Goal: Communication & Community: Share content

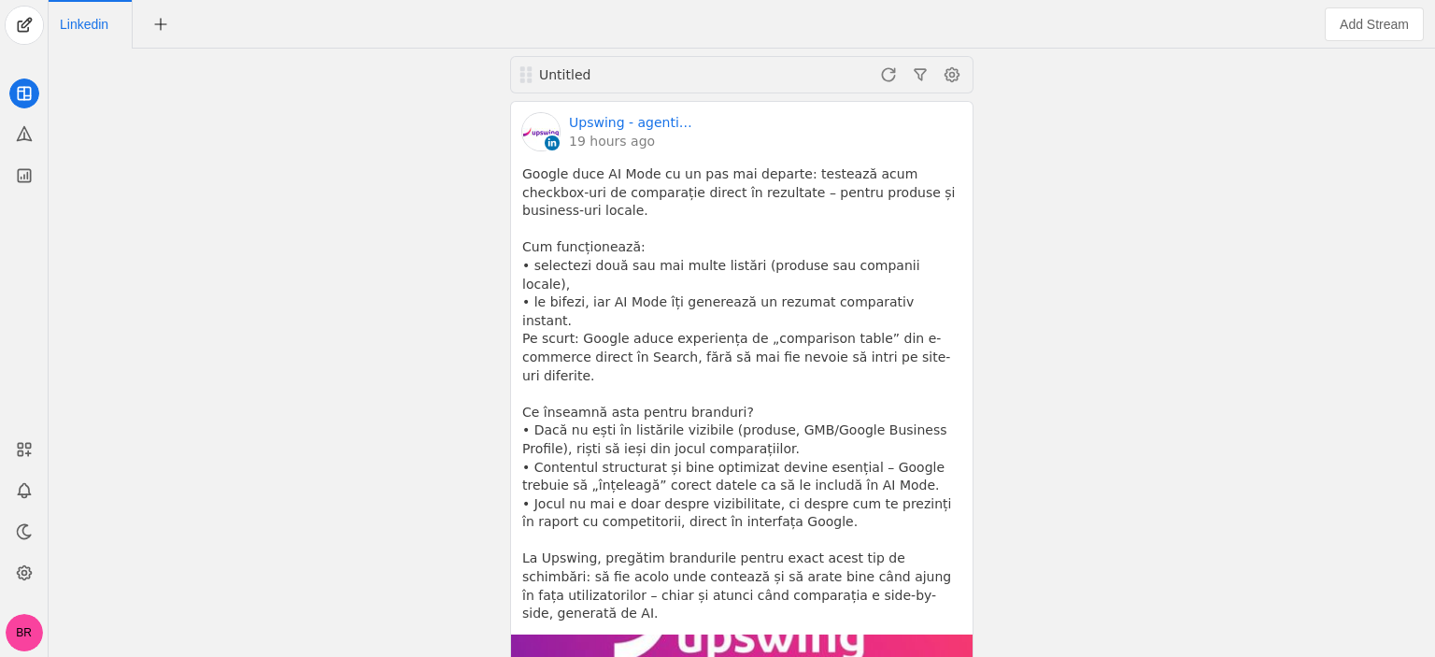
click at [292, 319] on div "Untitled Upswing - agentie SEO si Content Marketing 19 hours ago Google duce AI…" at bounding box center [741, 353] width 1377 height 608
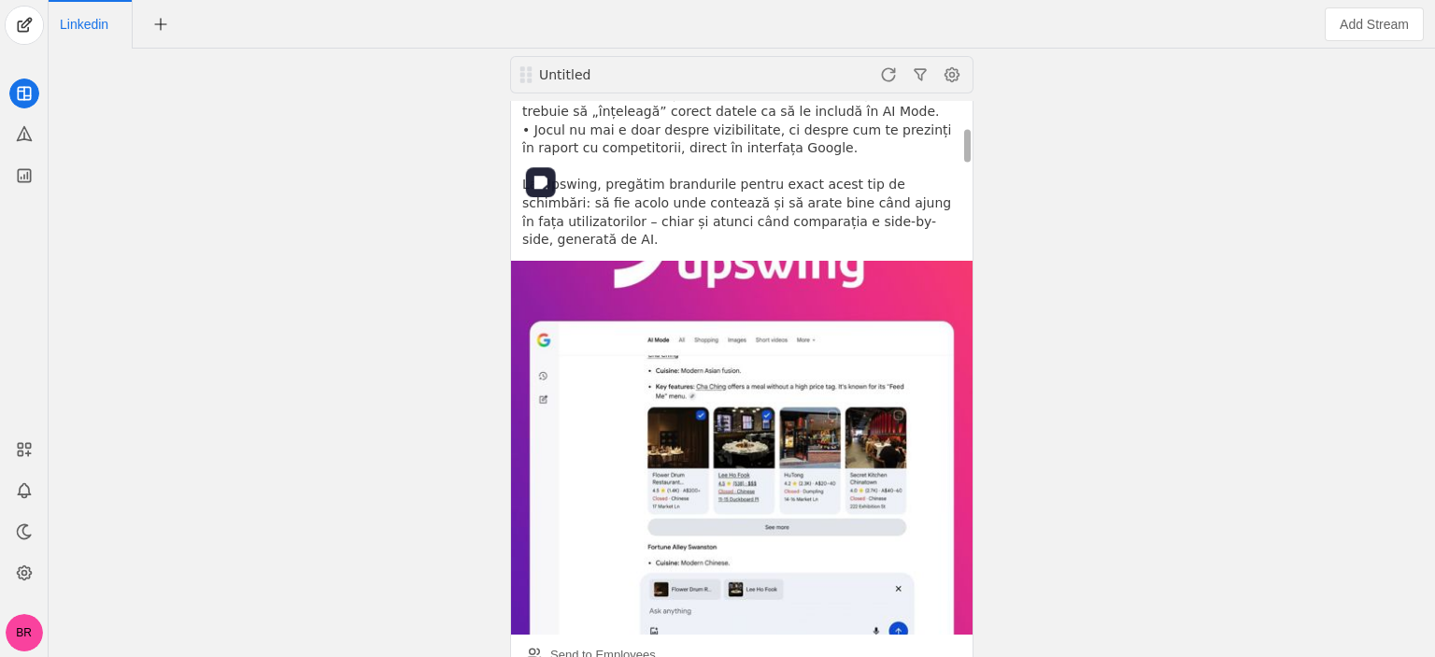
scroll to position [561, 0]
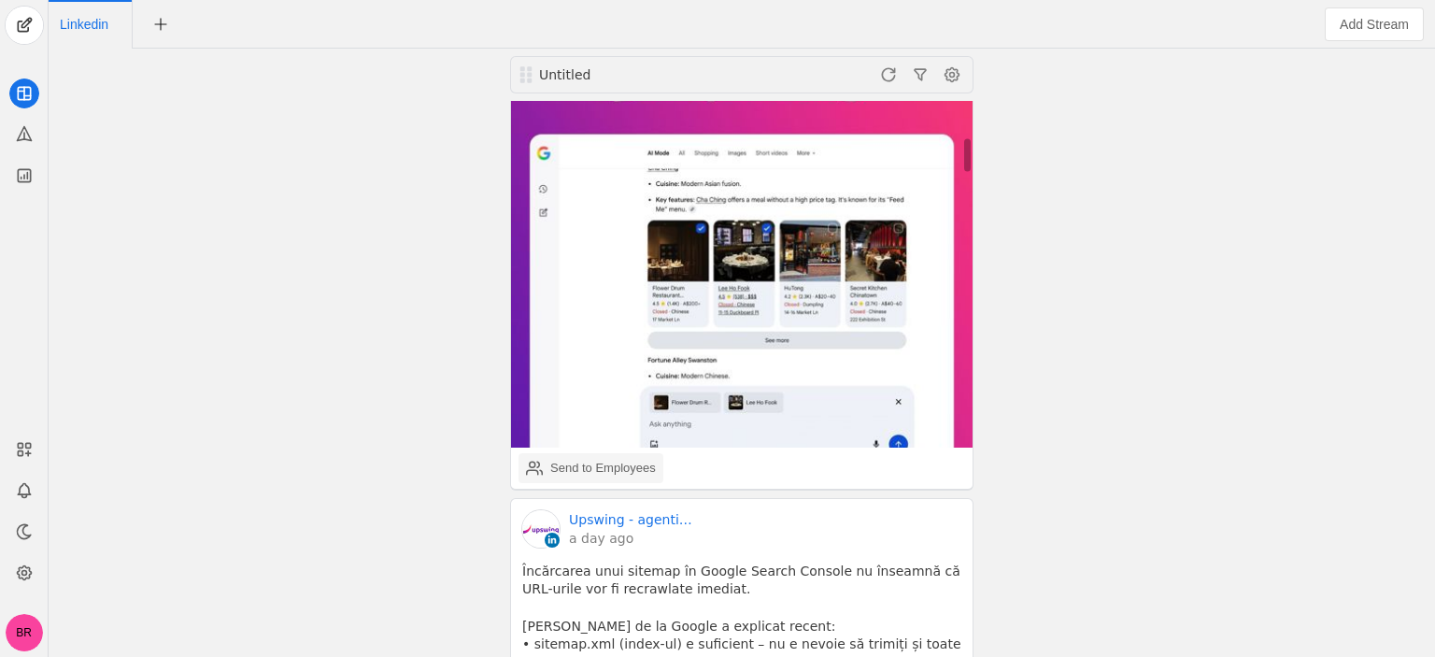
click at [605, 459] on div "Send to Employees" at bounding box center [603, 468] width 106 height 19
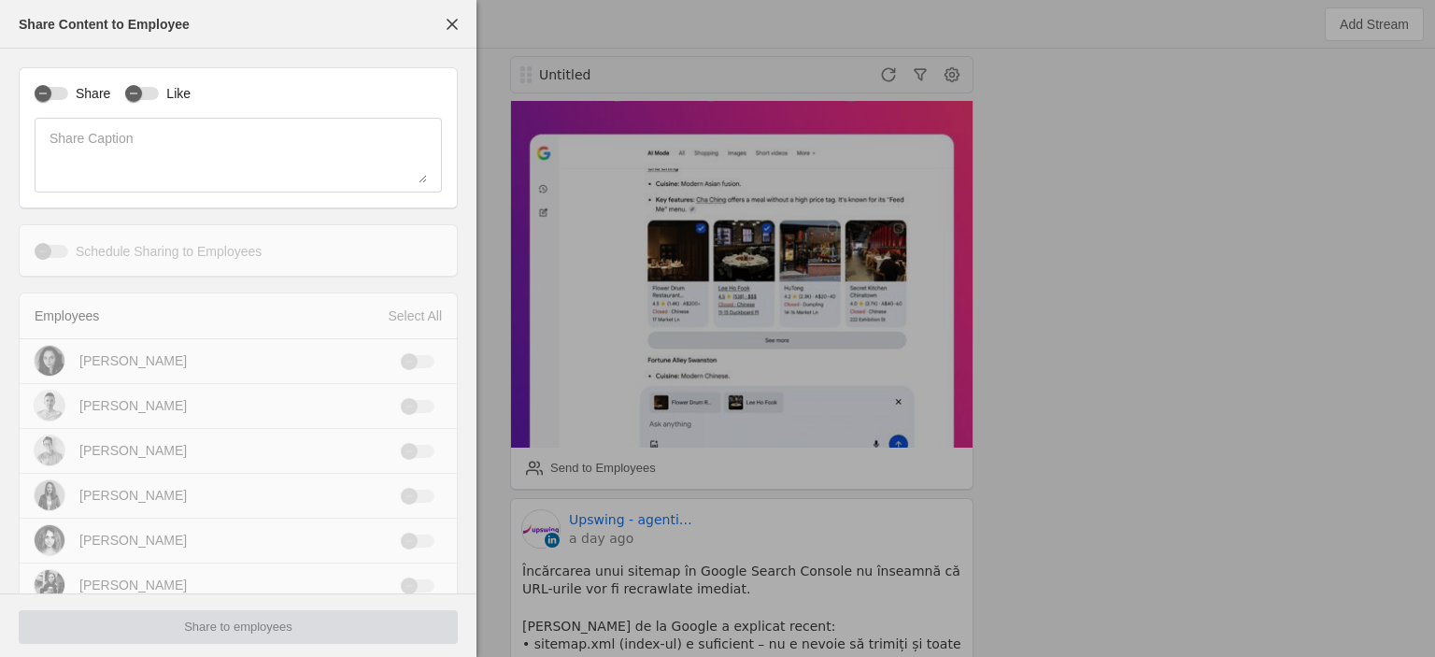
type input "Eastern Standard Time EST"
click at [133, 96] on icon "button" at bounding box center [133, 93] width 11 height 11
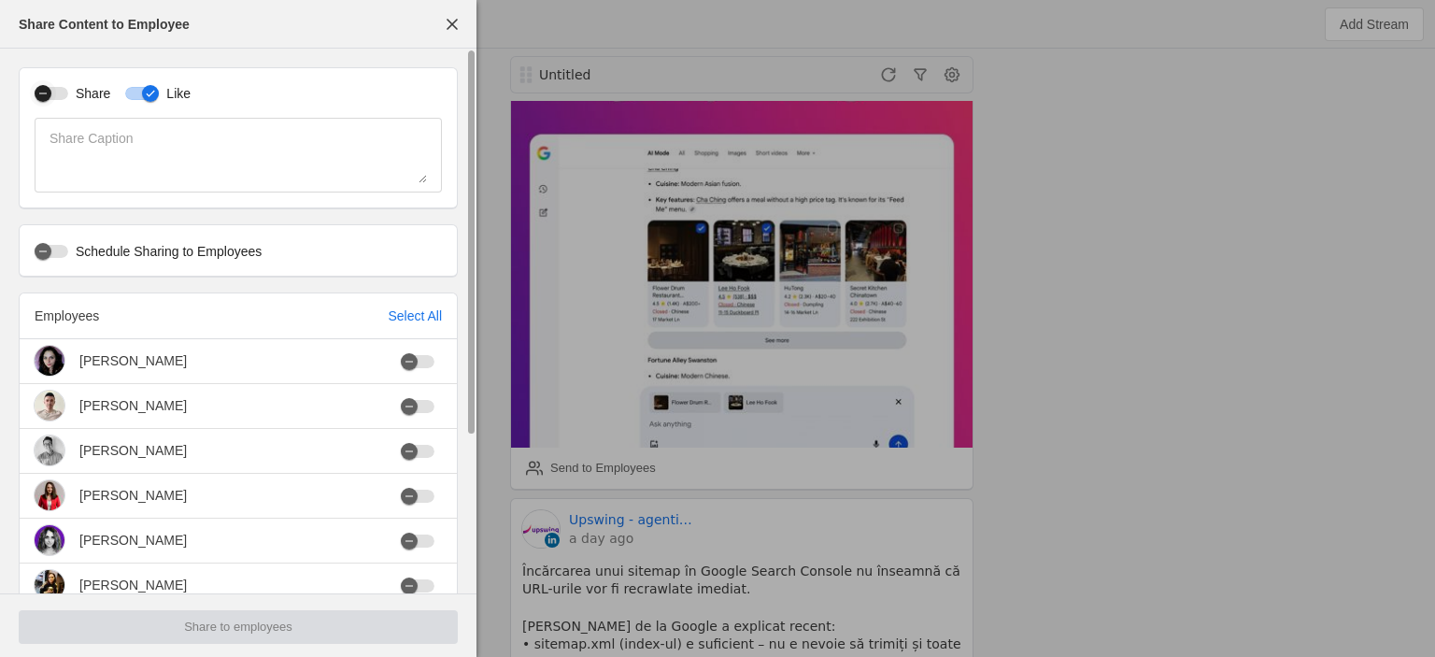
click at [64, 92] on div "button" at bounding box center [52, 93] width 34 height 13
click at [176, 254] on label "Schedule Sharing to Employees" at bounding box center [164, 251] width 193 height 19
click at [68, 254] on button "Schedule Sharing to Employees" at bounding box center [52, 251] width 34 height 13
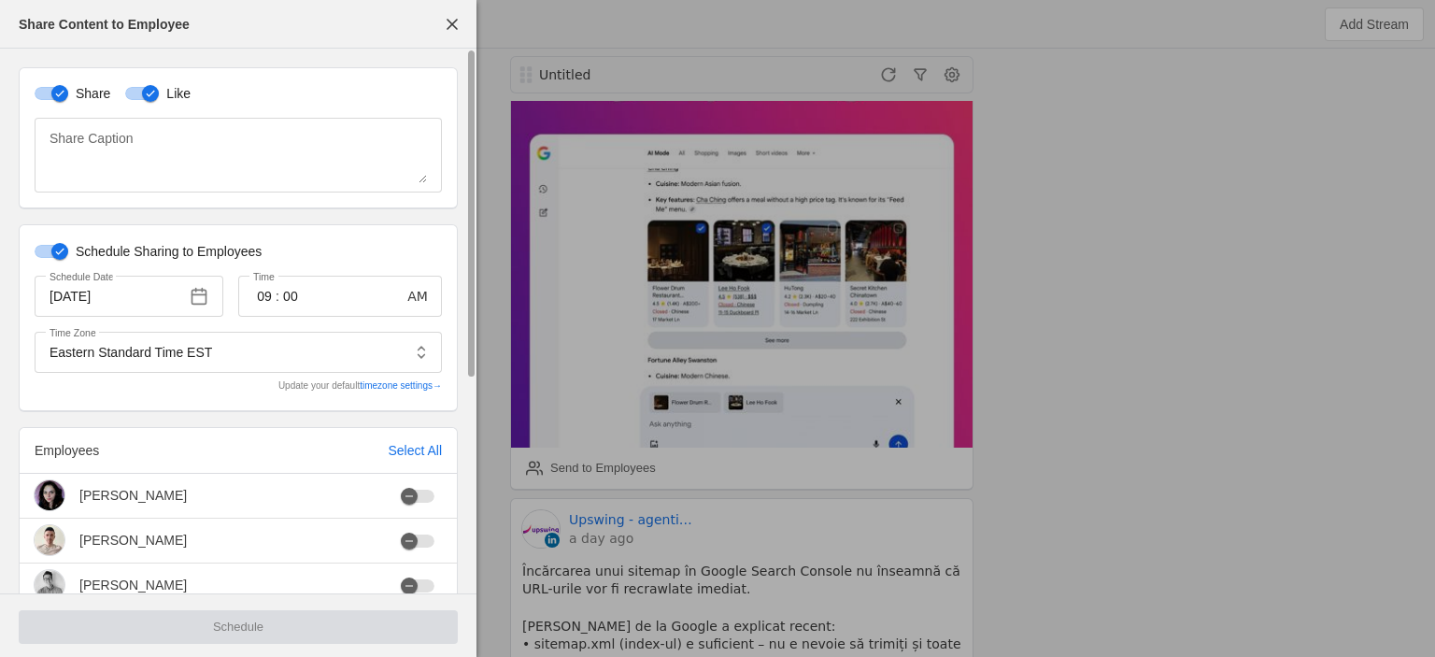
click at [209, 255] on label "Schedule Sharing to Employees" at bounding box center [164, 251] width 193 height 19
click at [68, 255] on button "Schedule Sharing to Employees" at bounding box center [52, 251] width 34 height 13
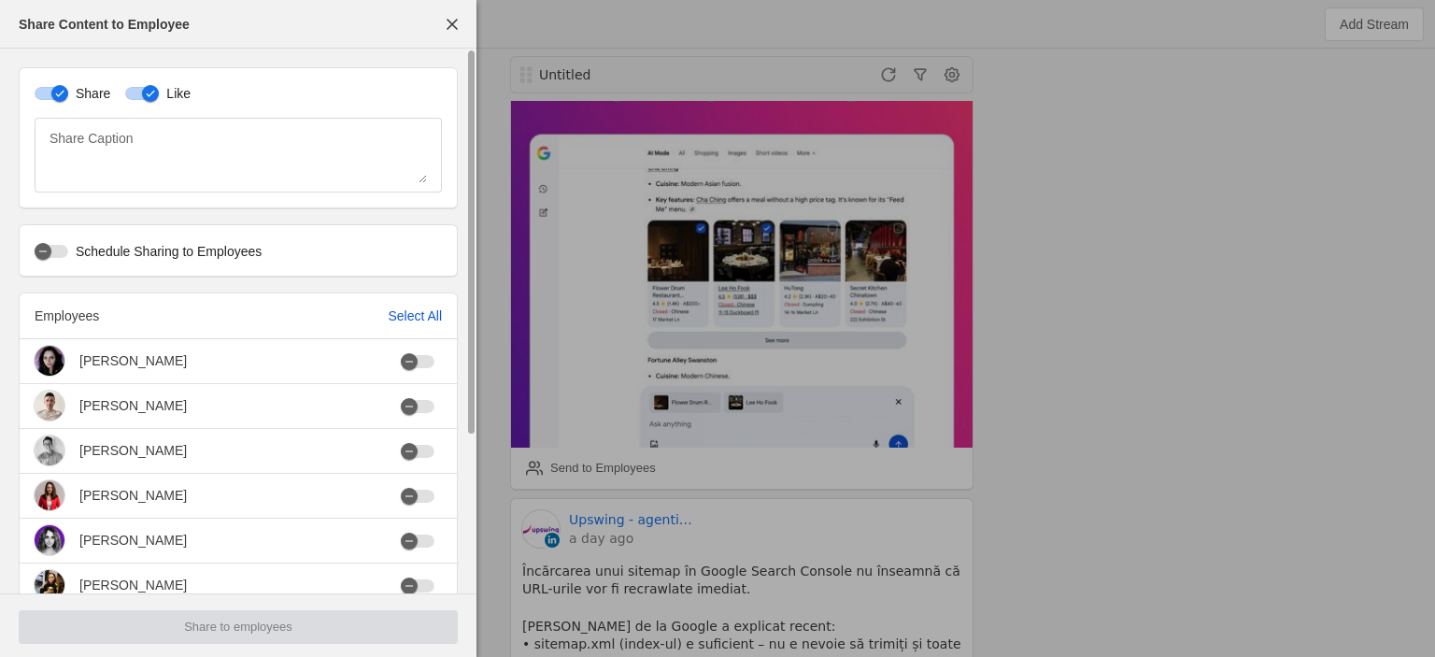
click at [413, 317] on div "Select All" at bounding box center [415, 315] width 54 height 19
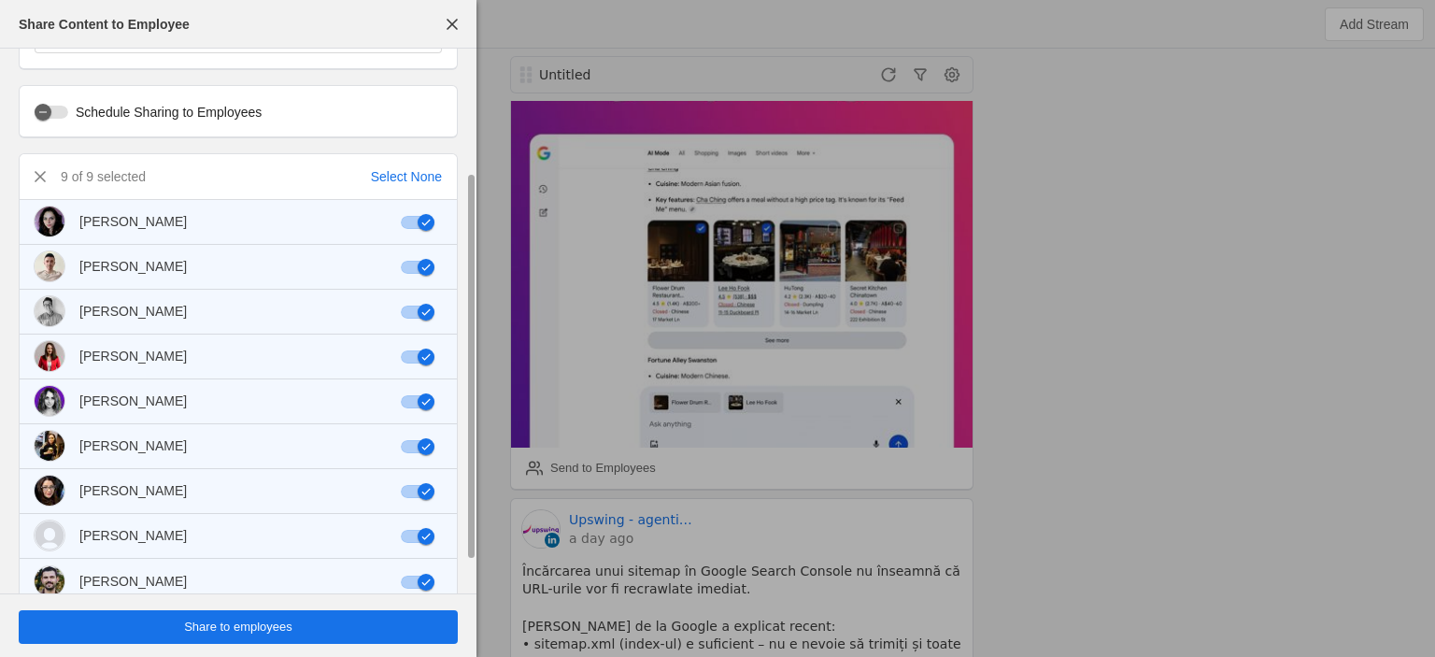
scroll to position [217, 0]
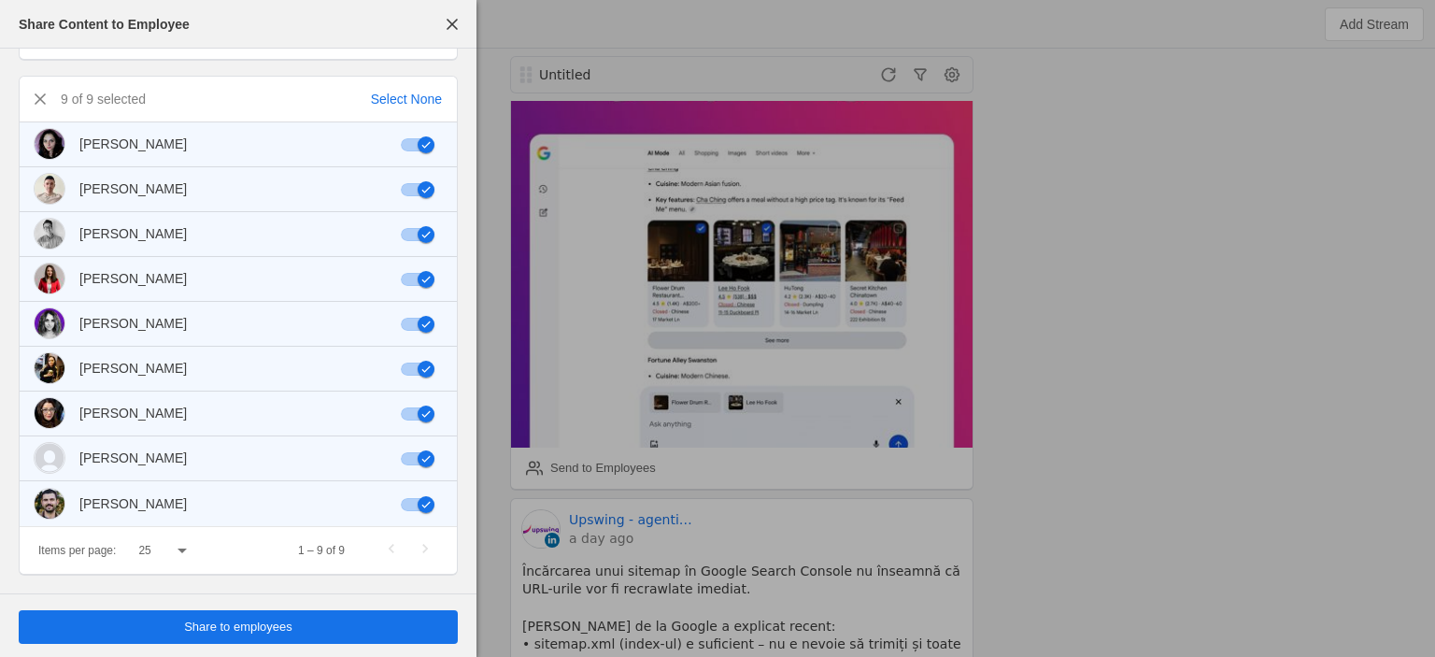
click at [348, 619] on span "undefined" at bounding box center [238, 627] width 439 height 34
